Goal: Navigation & Orientation: Go to known website

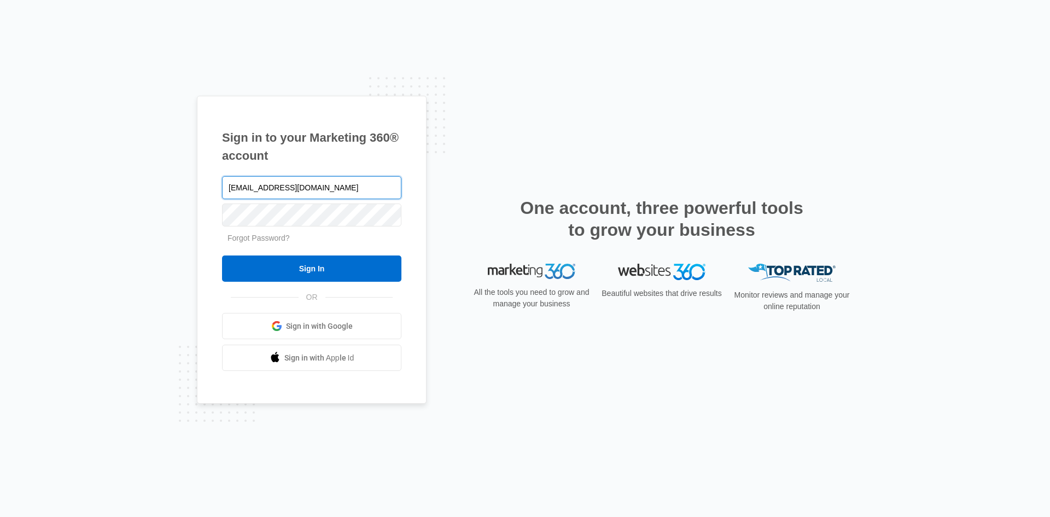
type input "[EMAIL_ADDRESS][DOMAIN_NAME]"
click at [222, 255] on input "Sign In" at bounding box center [311, 268] width 179 height 26
